Goal: Download file/media

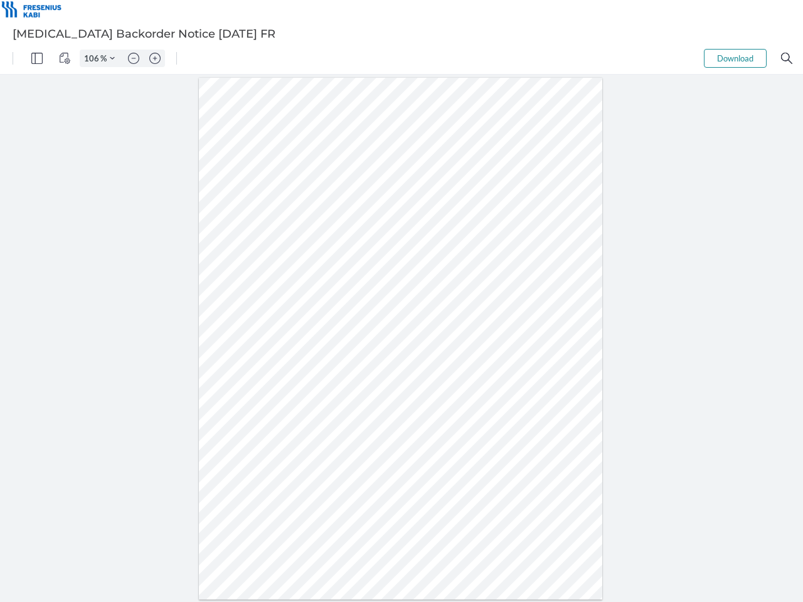
click at [37, 58] on img "Panel" at bounding box center [36, 58] width 11 height 11
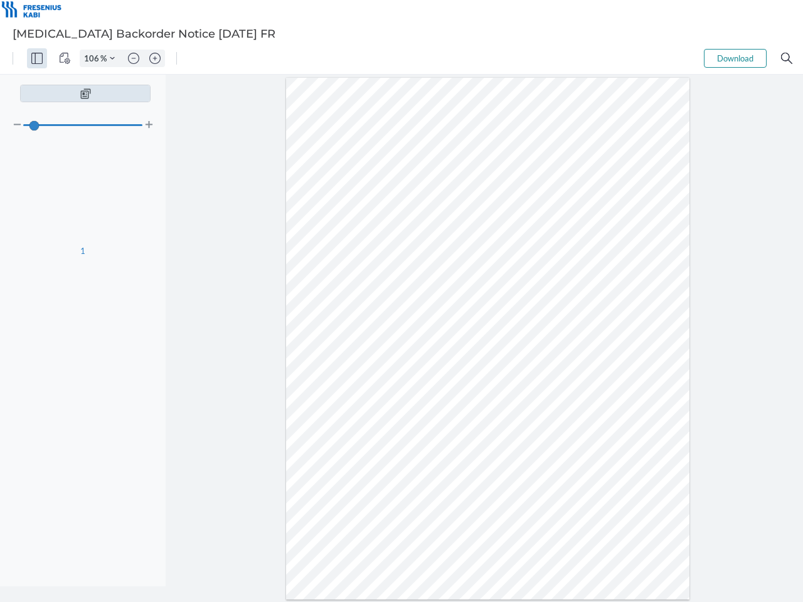
click at [65, 58] on img "View Controls" at bounding box center [64, 58] width 11 height 11
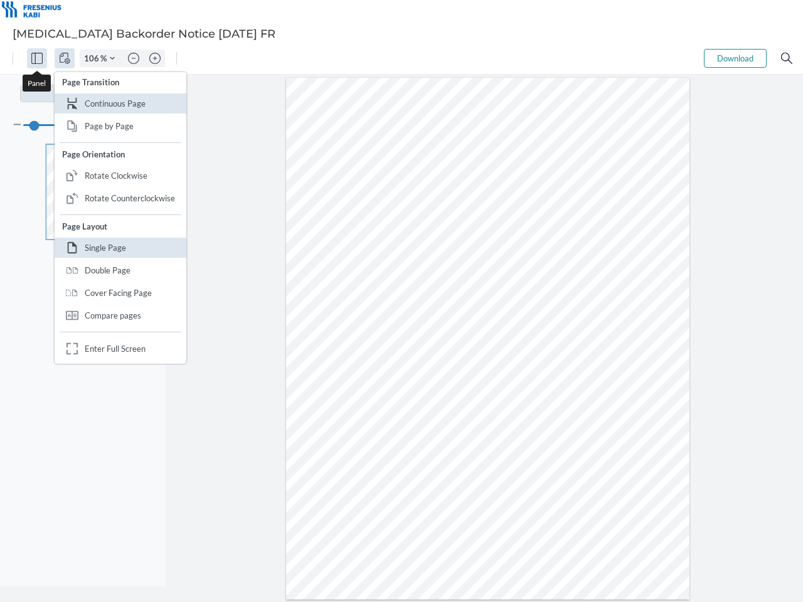
click at [93, 58] on input "106" at bounding box center [90, 58] width 20 height 11
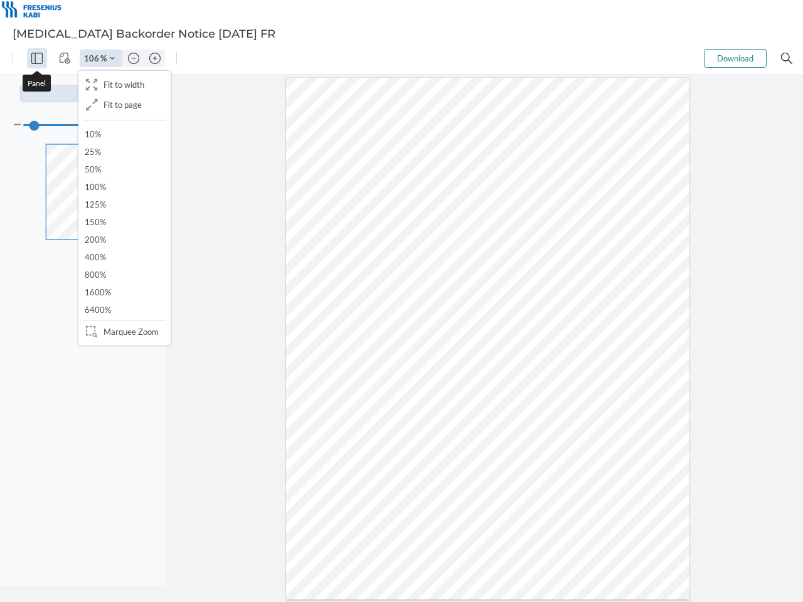
click at [112, 58] on img "Zoom Controls" at bounding box center [112, 58] width 5 height 5
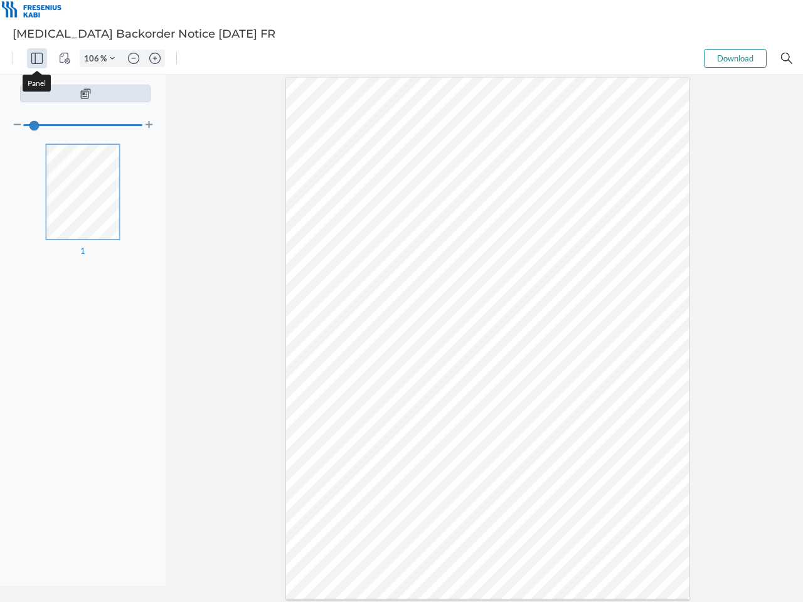
click at [134, 58] on img "Zoom out" at bounding box center [133, 58] width 11 height 11
click at [155, 58] on img "Zoom in" at bounding box center [154, 58] width 11 height 11
type input "106"
click at [735, 58] on button "Download" at bounding box center [735, 58] width 63 height 19
click at [786, 58] on img "Search" at bounding box center [786, 58] width 11 height 11
